Goal: Communication & Community: Answer question/provide support

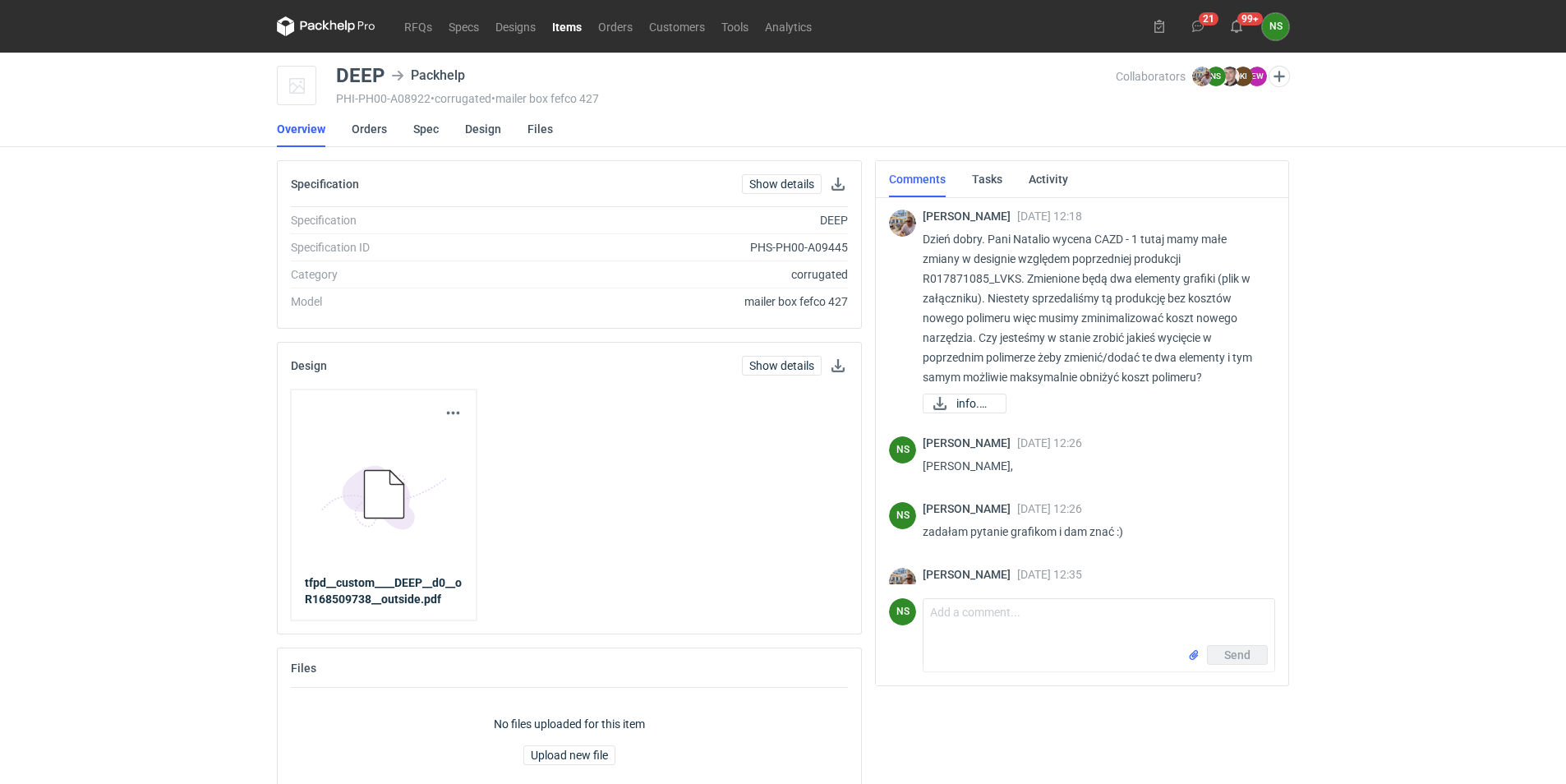
scroll to position [696, 0]
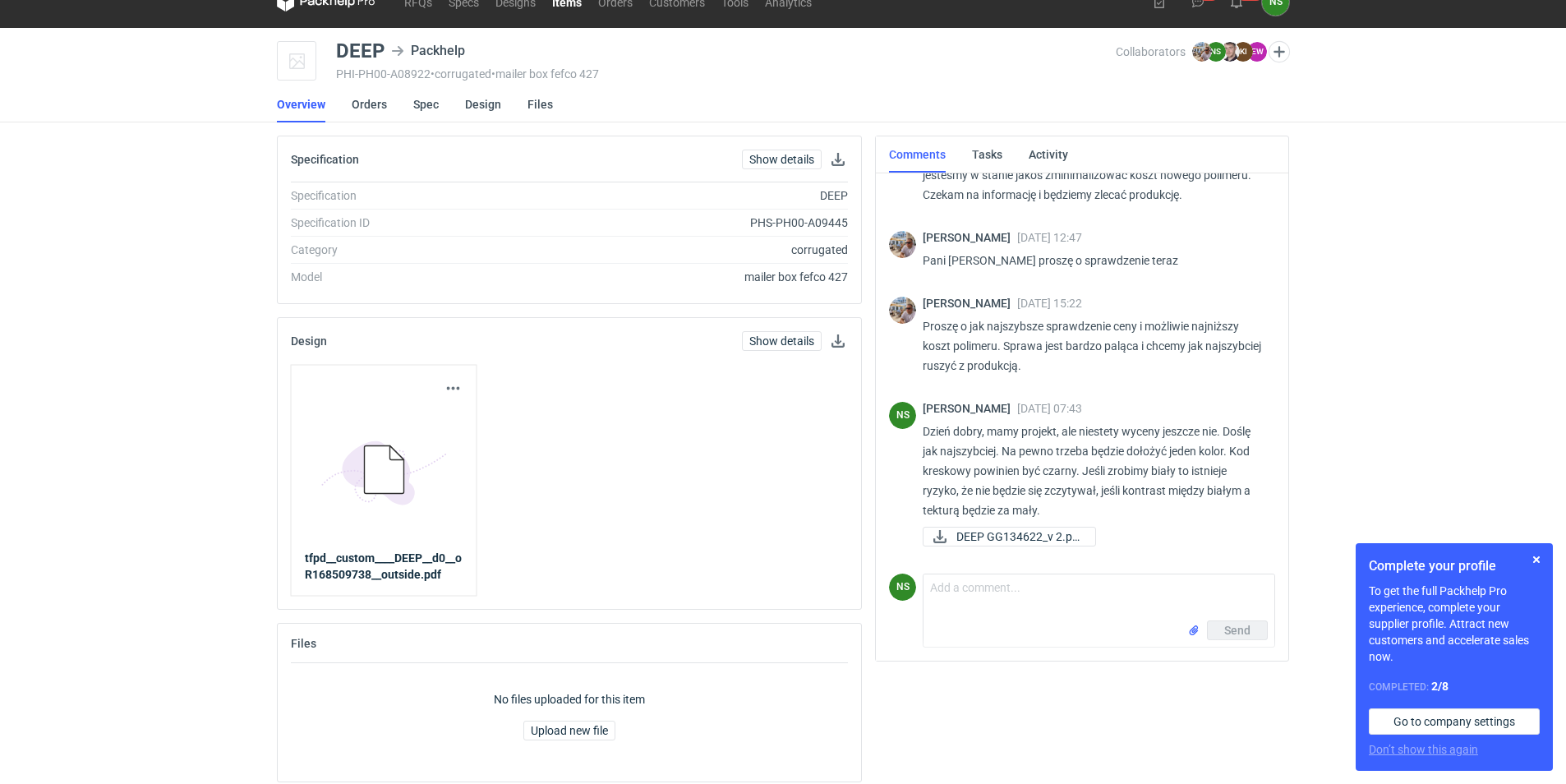
scroll to position [37, 0]
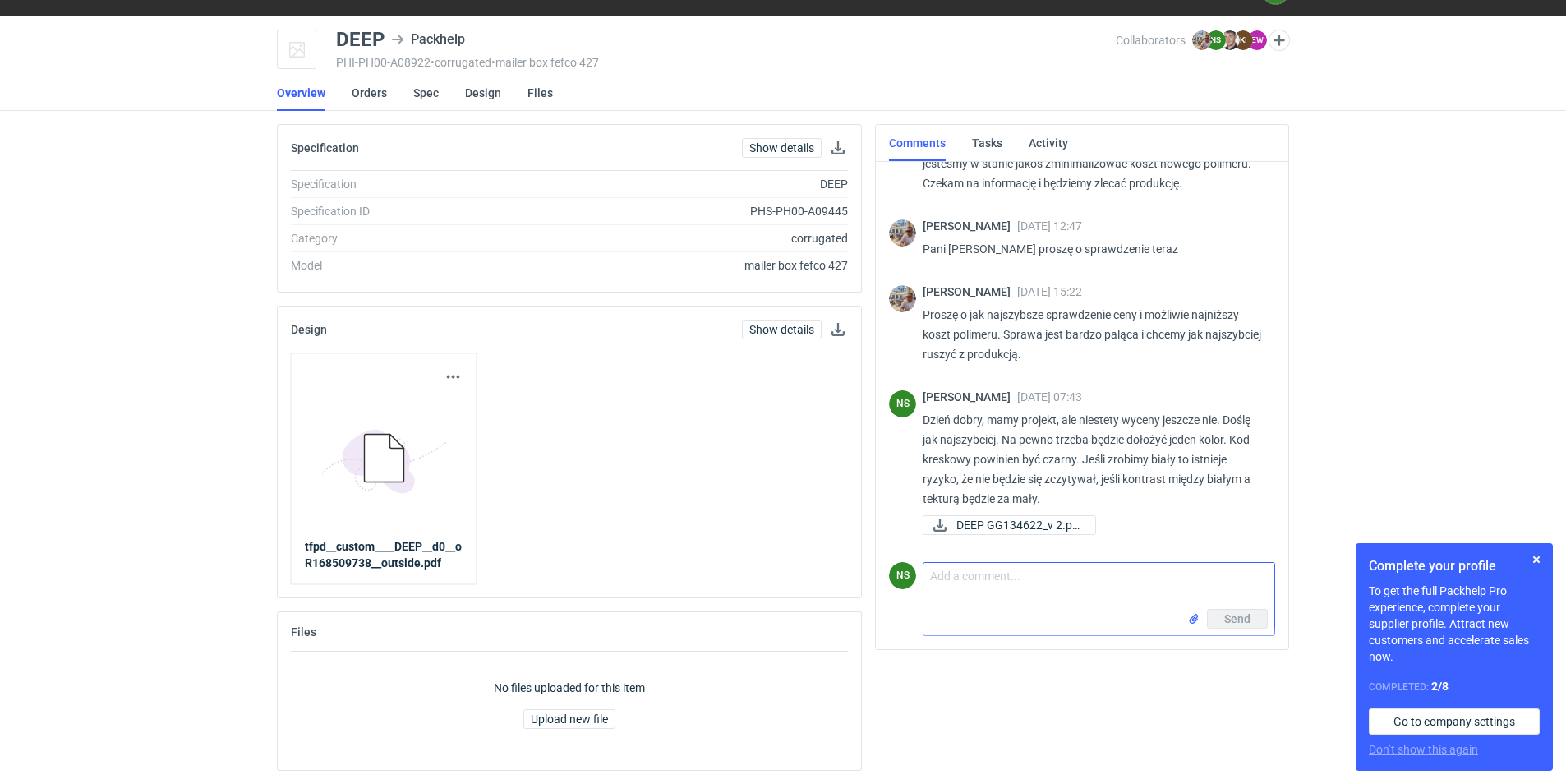
click at [1036, 601] on textarea "Comment message" at bounding box center [1099, 585] width 351 height 46
type textarea "o"
click at [1043, 578] on textarea "koszty polimerów to bedzie 1000 pln netto." at bounding box center [1099, 585] width 351 height 46
click at [994, 575] on textarea "koszty polimerów to będzie 1000 pln netto." at bounding box center [1099, 585] width 351 height 46
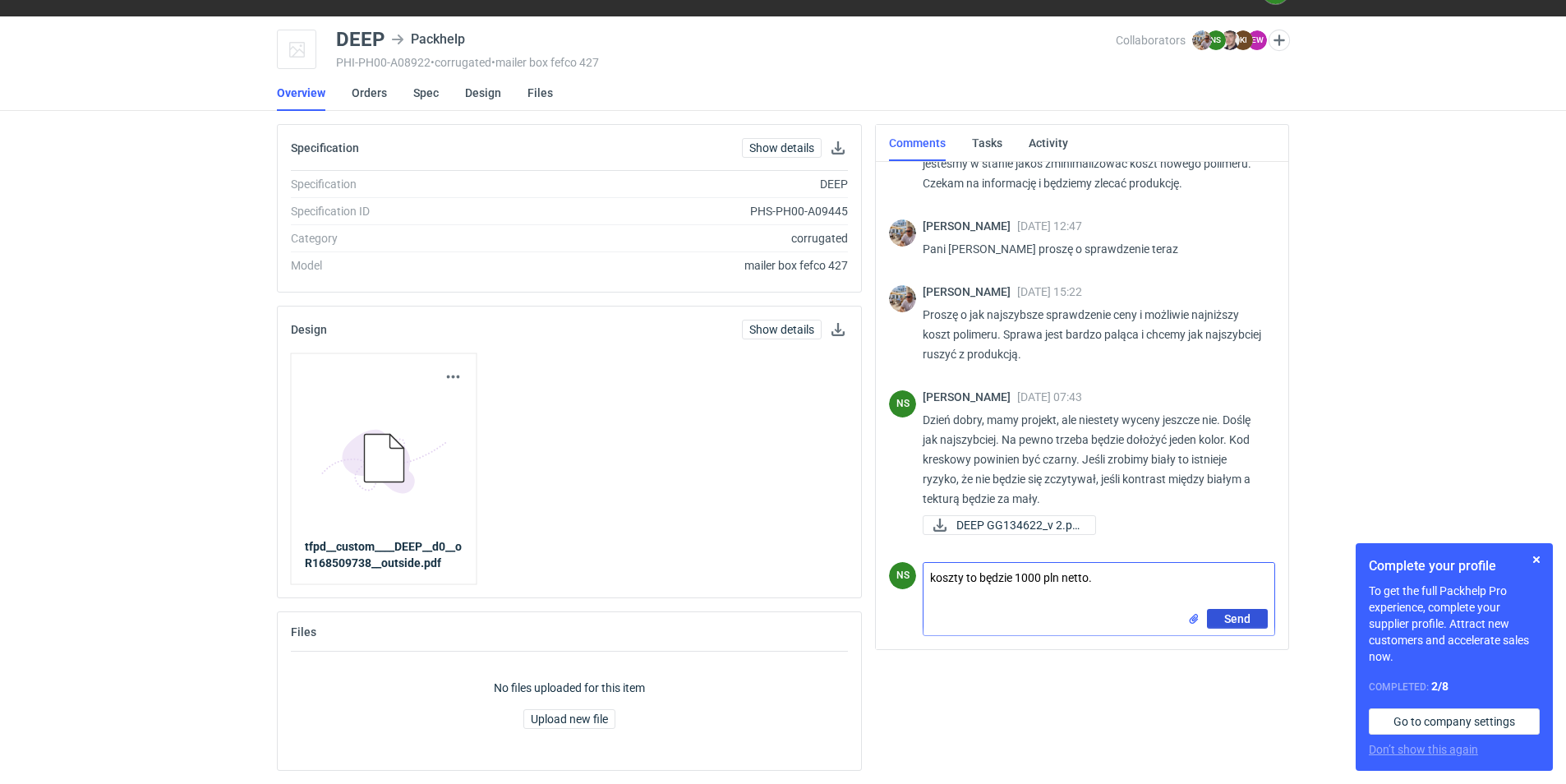
type textarea "koszty to będzie 1000 pln netto."
click at [1241, 616] on span "Send" at bounding box center [1238, 619] width 27 height 12
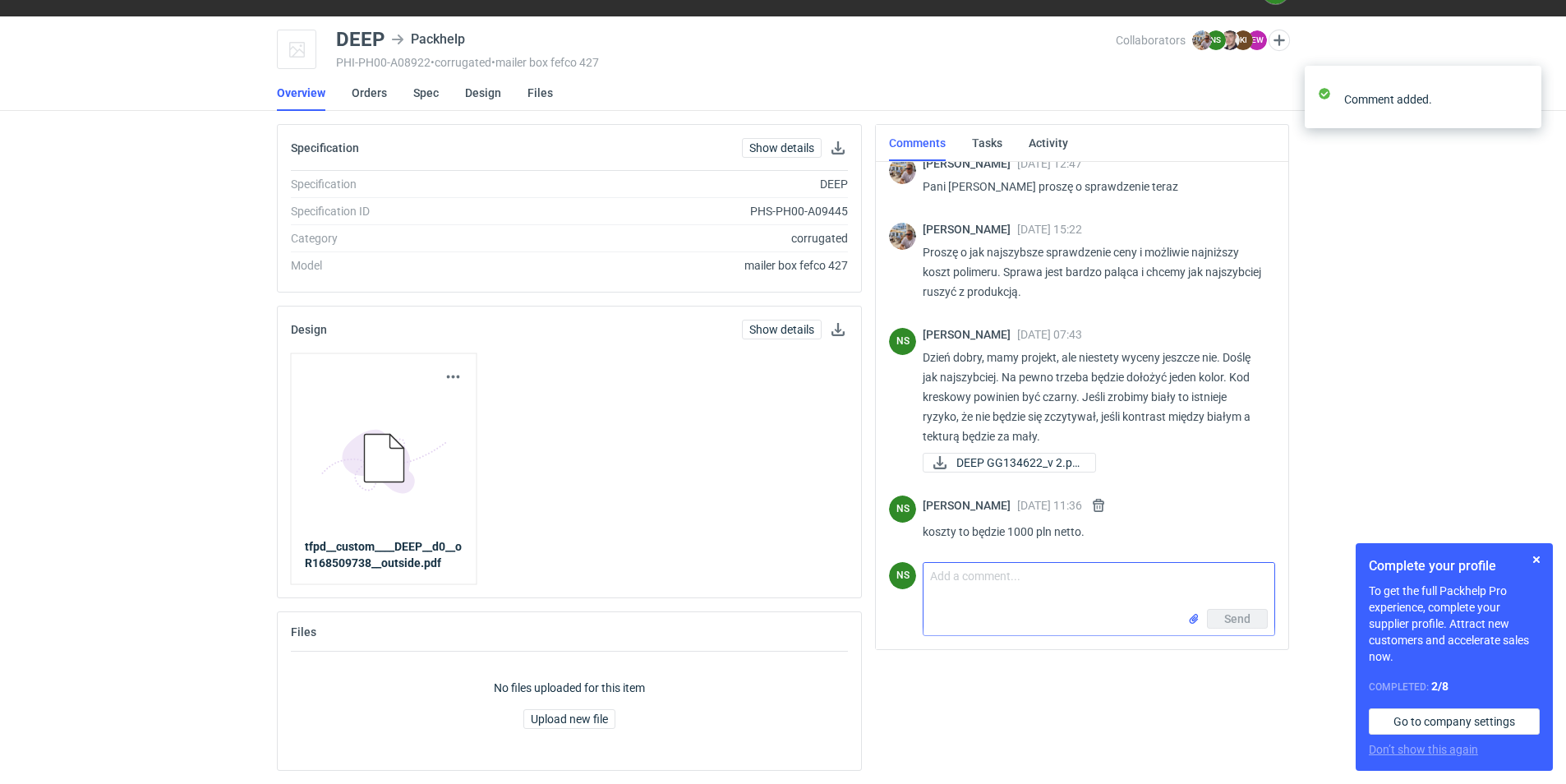
scroll to position [768, 0]
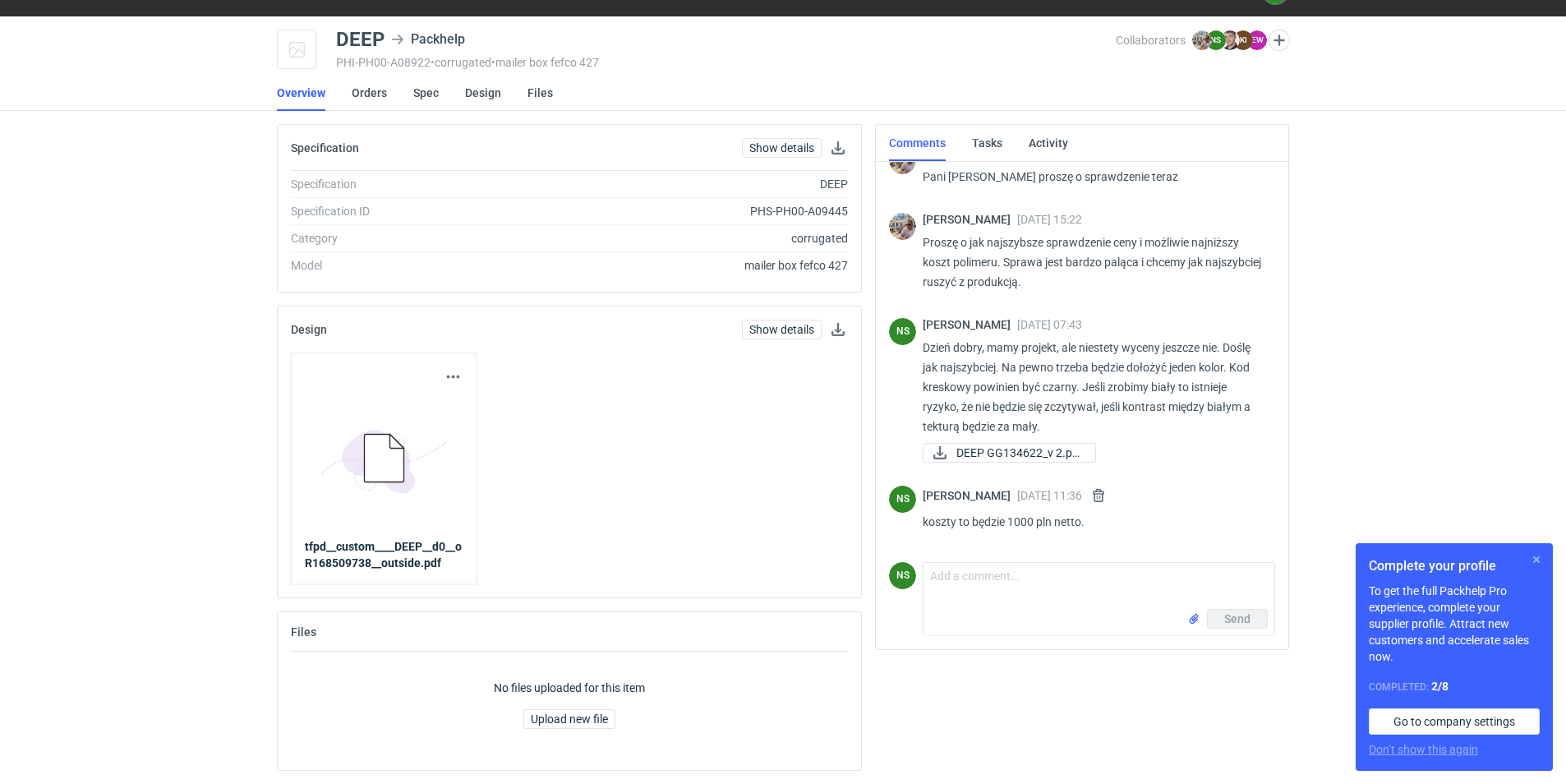
click at [1533, 555] on button "button" at bounding box center [1537, 560] width 20 height 20
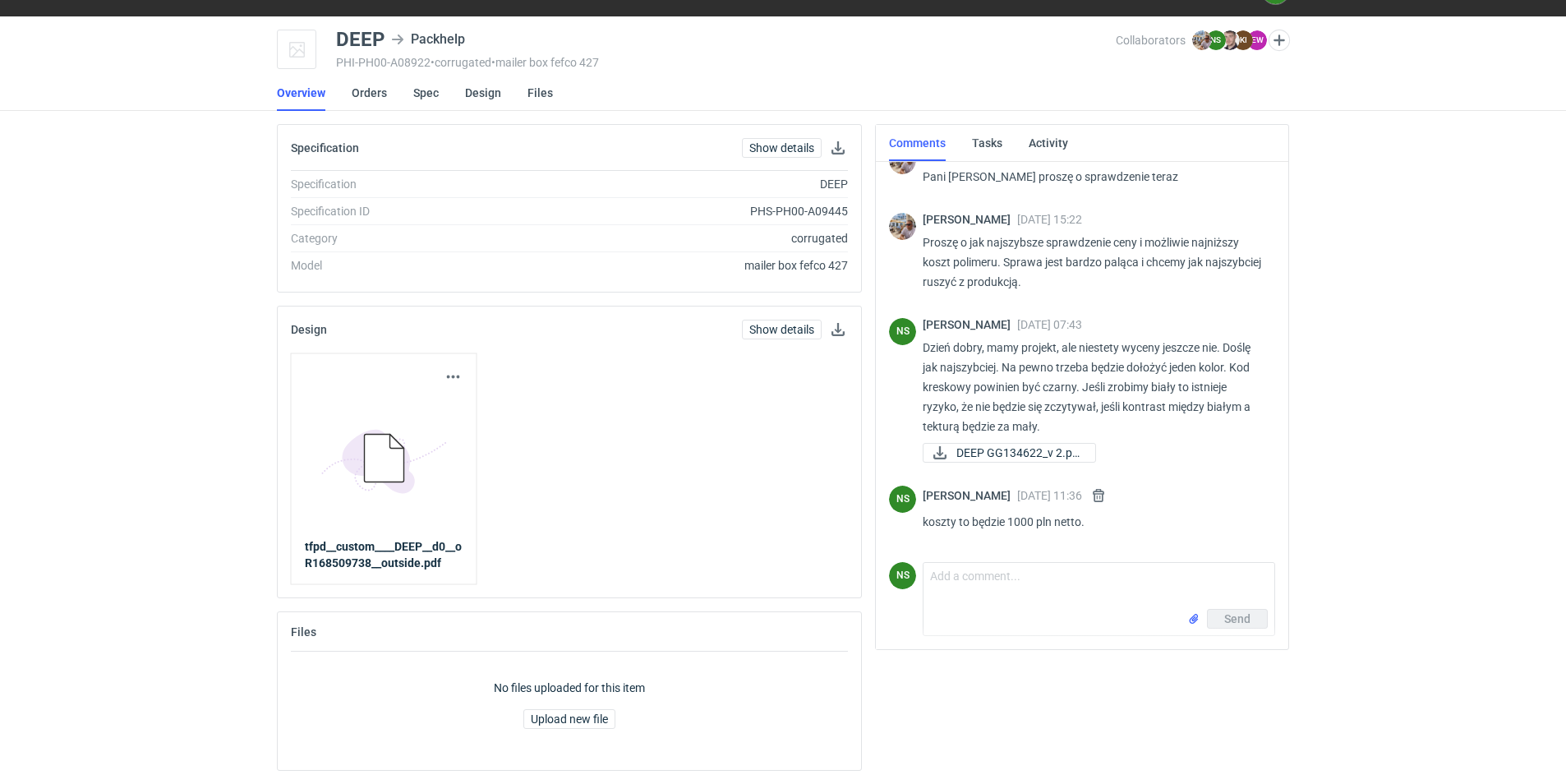
scroll to position [761, 0]
